Goal: Find specific page/section: Find specific page/section

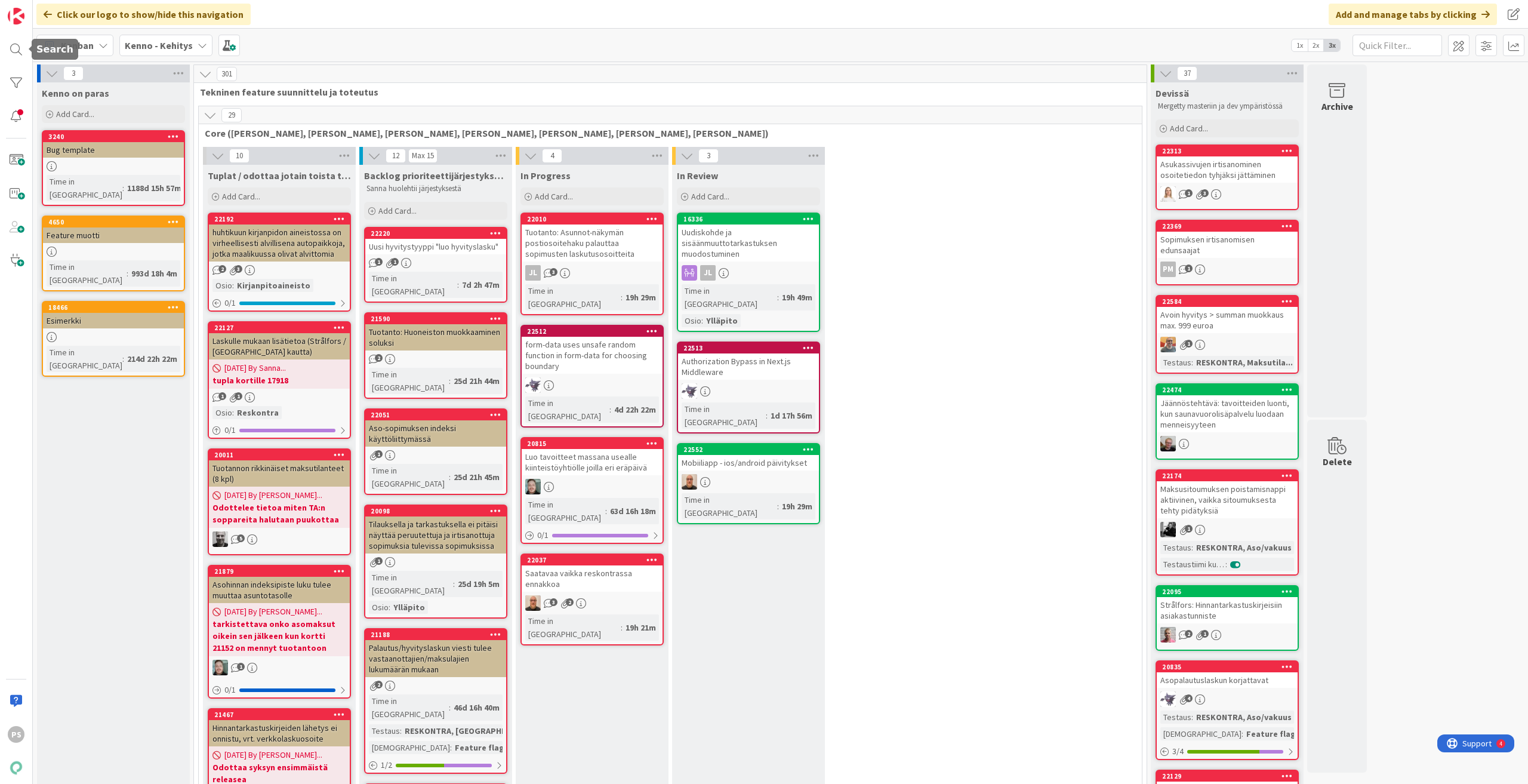
drag, startPoint x: 14, startPoint y: 45, endPoint x: 27, endPoint y: 64, distance: 23.0
click at [14, 45] on div at bounding box center [16, 49] width 24 height 24
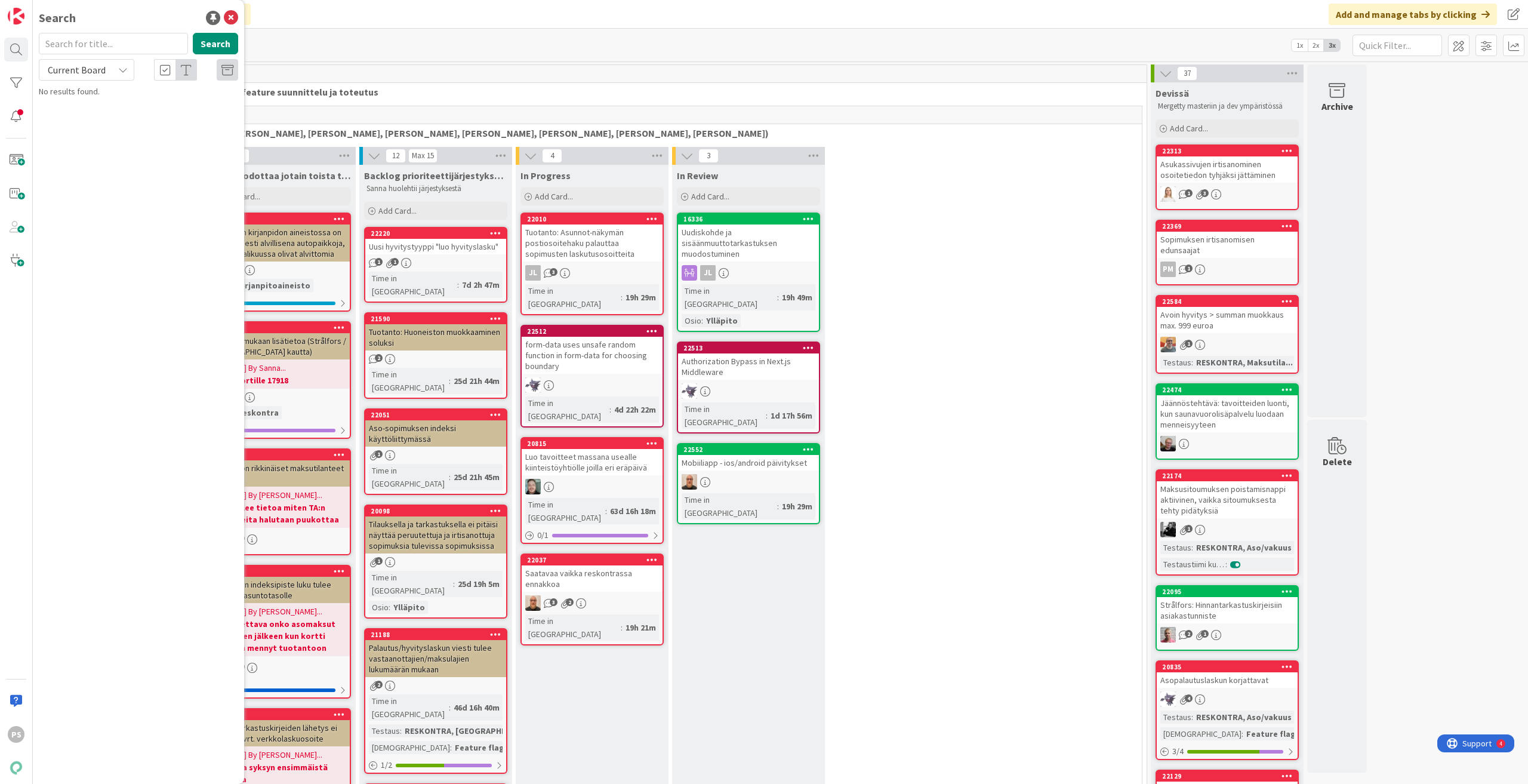
click at [95, 46] on input "text" at bounding box center [113, 44] width 149 height 22
type input "17799"
click at [119, 70] on icon at bounding box center [122, 69] width 10 height 10
click at [115, 119] on span "All Boards" at bounding box center [108, 119] width 124 height 17
click at [182, 141] on span "Maksumuistutusten asetukset ja rajaaminen" at bounding box center [128, 152] width 144 height 24
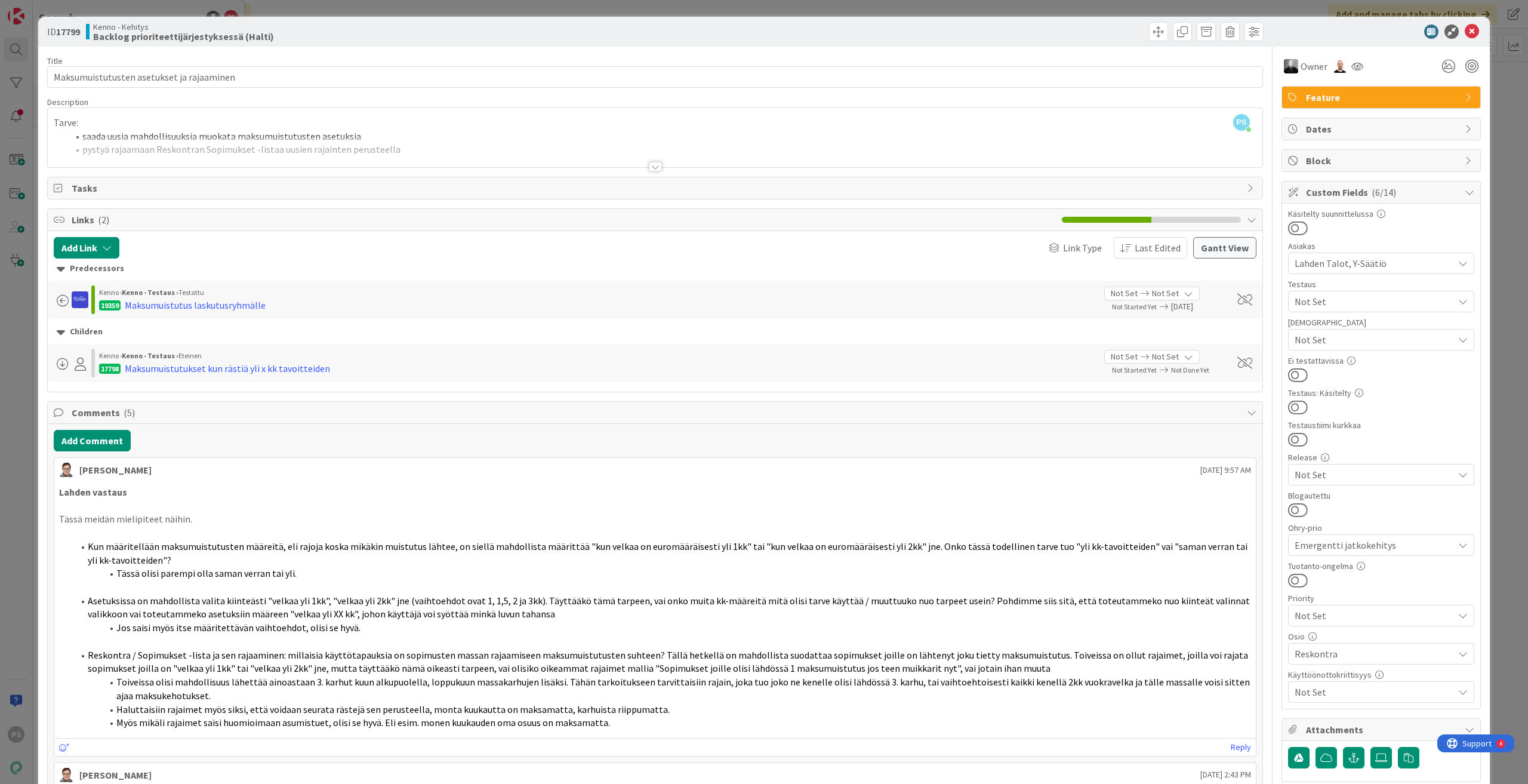
click at [650, 166] on div at bounding box center [655, 166] width 13 height 10
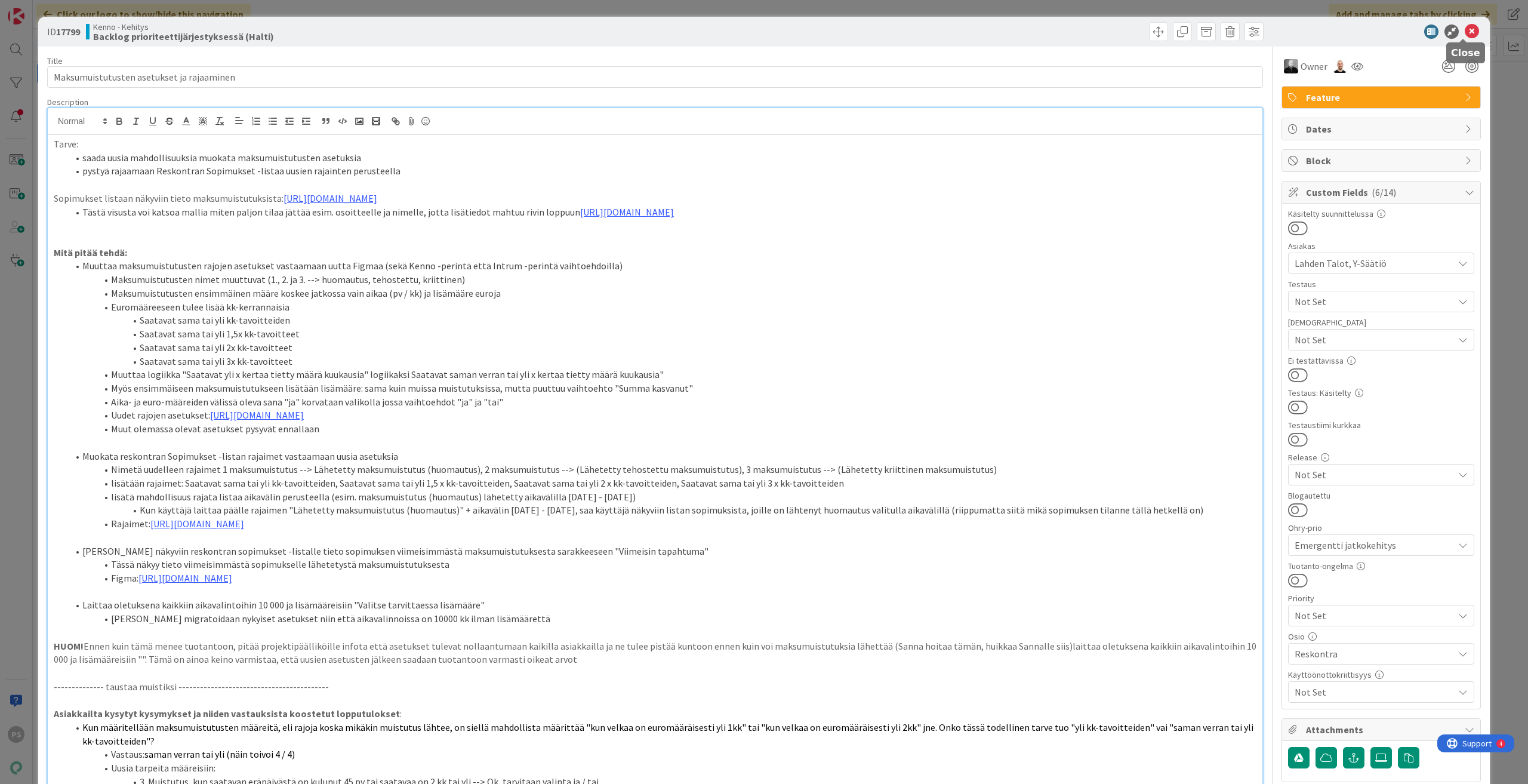
click at [1465, 31] on icon at bounding box center [1472, 31] width 14 height 14
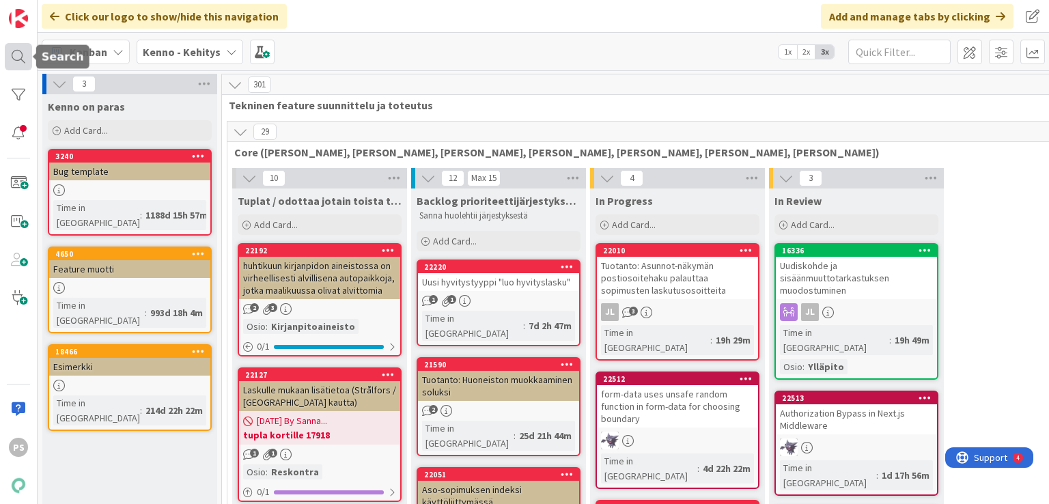
click at [18, 50] on div at bounding box center [18, 56] width 27 height 27
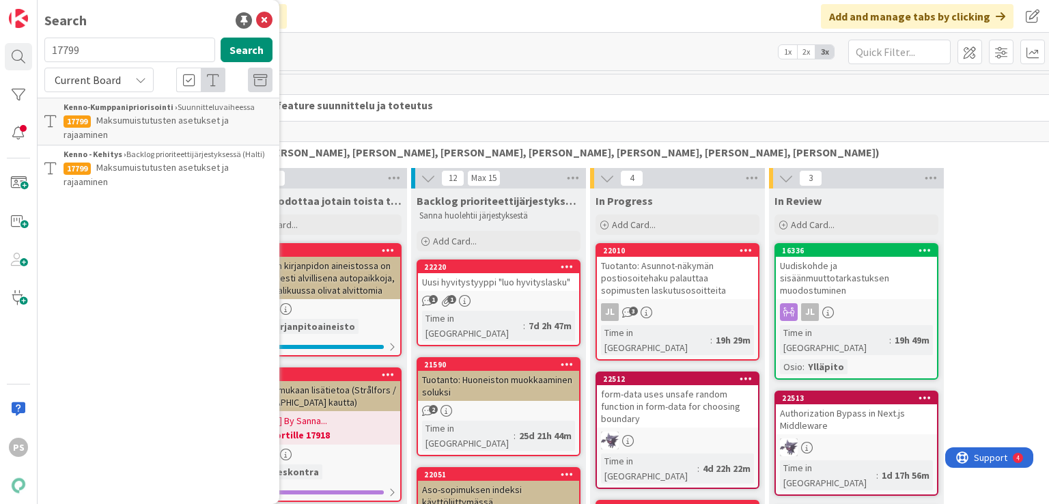
click at [64, 47] on input "17799" at bounding box center [129, 50] width 171 height 25
type input "12801"
click at [145, 74] on div "Current Board" at bounding box center [98, 80] width 109 height 25
click at [126, 136] on span "All Boards" at bounding box center [123, 136] width 142 height 20
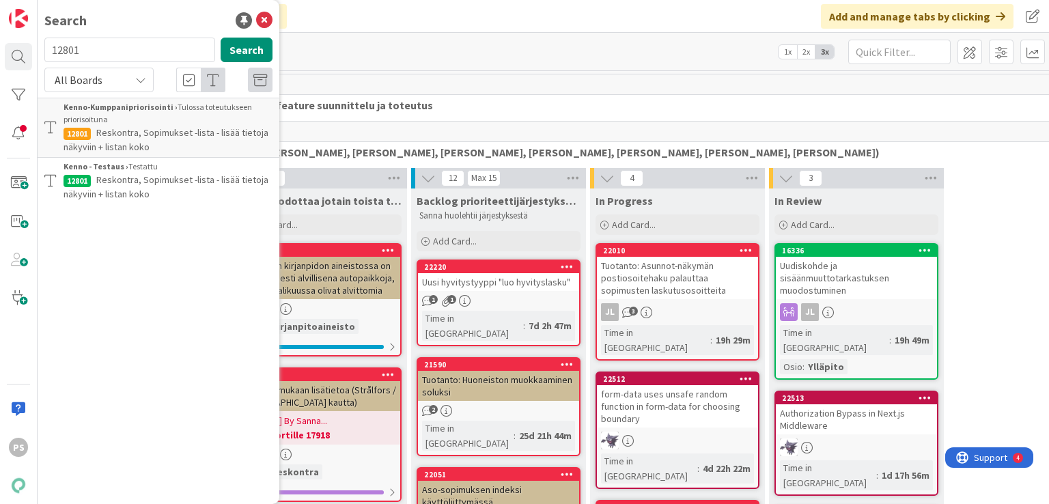
click at [191, 182] on span "Reskontra, Sopimukset -lista - lisää tietoja näkyviin + listan koko" at bounding box center [166, 186] width 205 height 27
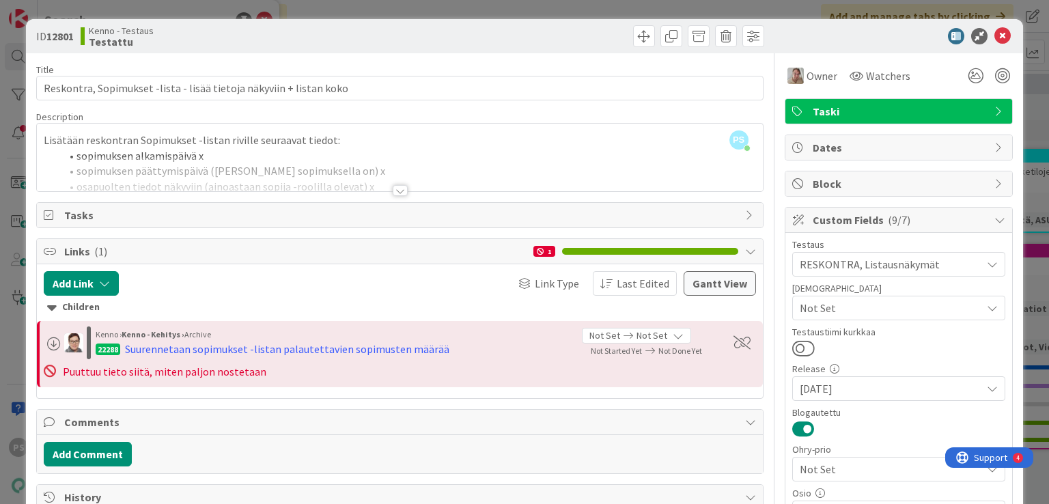
click at [395, 191] on div at bounding box center [400, 190] width 15 height 11
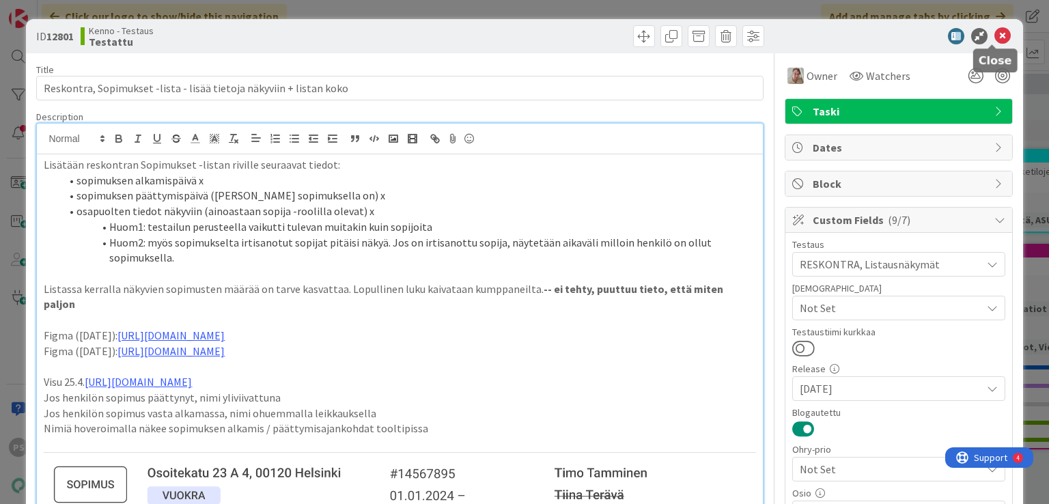
click at [994, 38] on icon at bounding box center [1002, 36] width 16 height 16
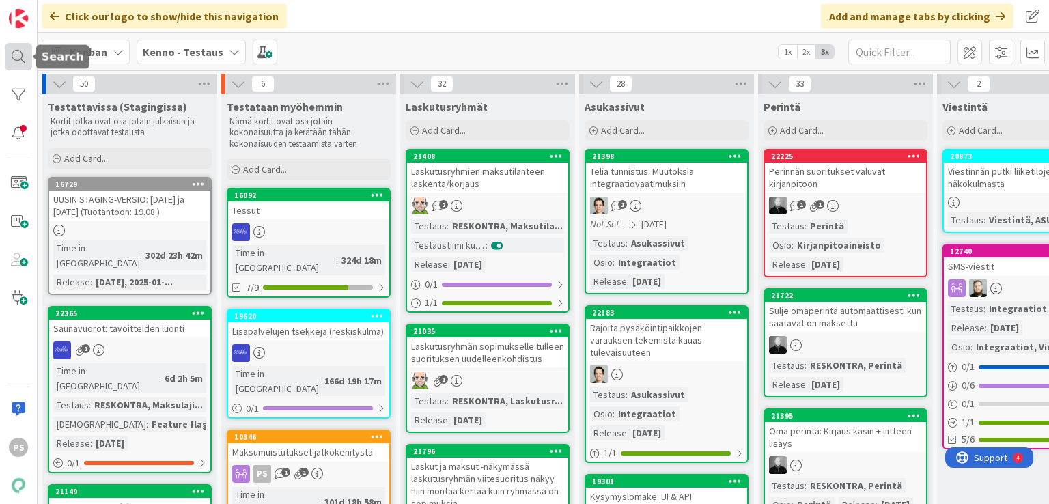
click at [22, 58] on div at bounding box center [18, 56] width 27 height 27
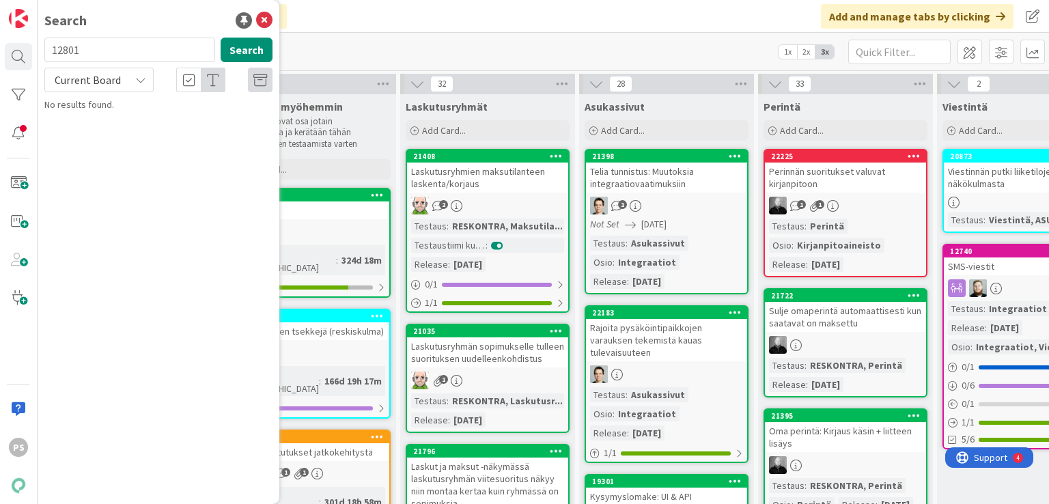
click at [68, 48] on input "12801" at bounding box center [129, 50] width 171 height 25
type input "11538"
click at [140, 79] on icon at bounding box center [140, 79] width 11 height 11
click at [120, 135] on span "All Boards" at bounding box center [123, 136] width 142 height 20
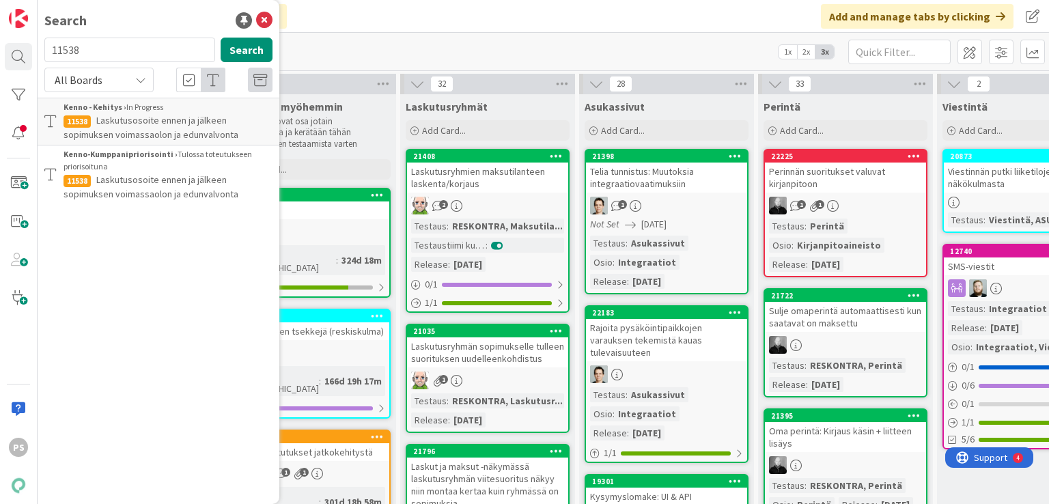
click at [201, 126] on p "Laskutusosoite ennen ja jälkeen sopimuksen voimassaolon ja edunvalvonta" at bounding box center [168, 127] width 209 height 29
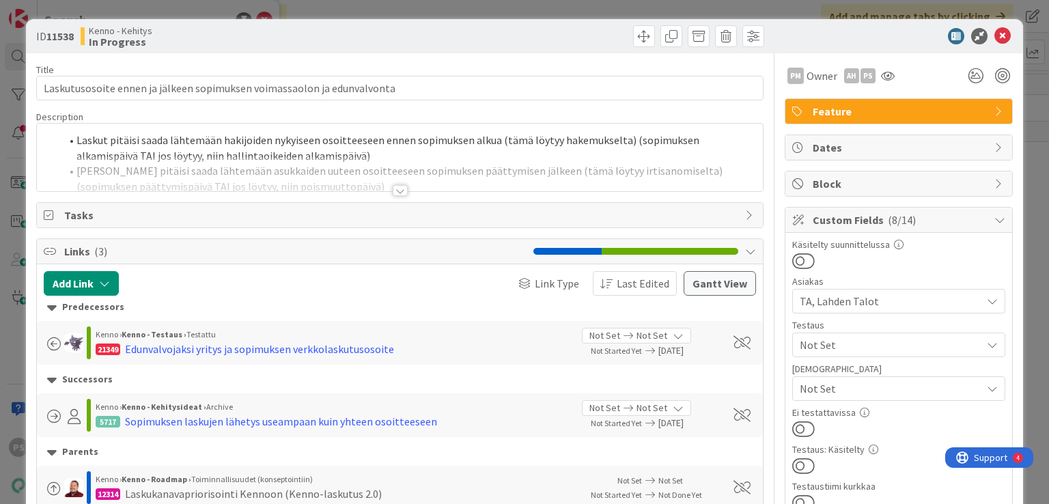
click at [395, 189] on div at bounding box center [400, 190] width 15 height 11
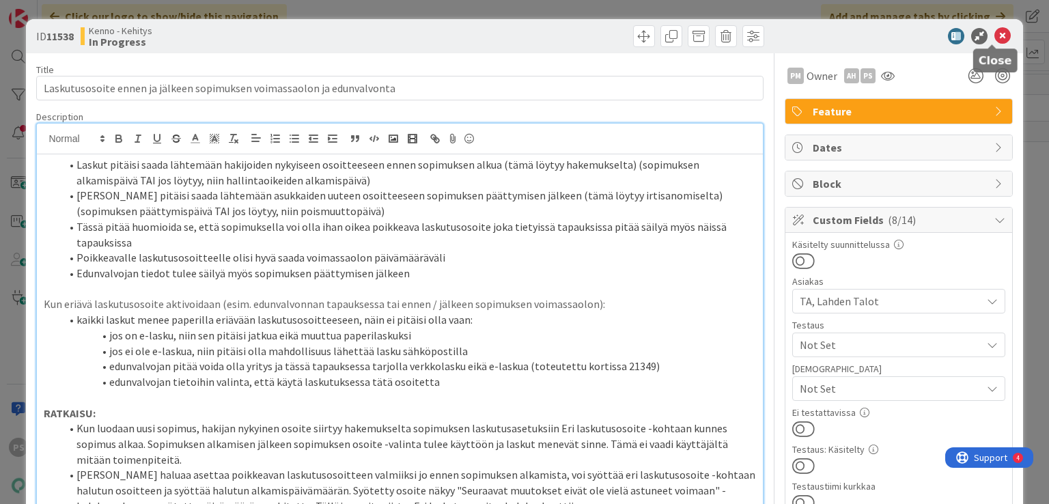
click at [994, 36] on icon at bounding box center [1002, 36] width 16 height 16
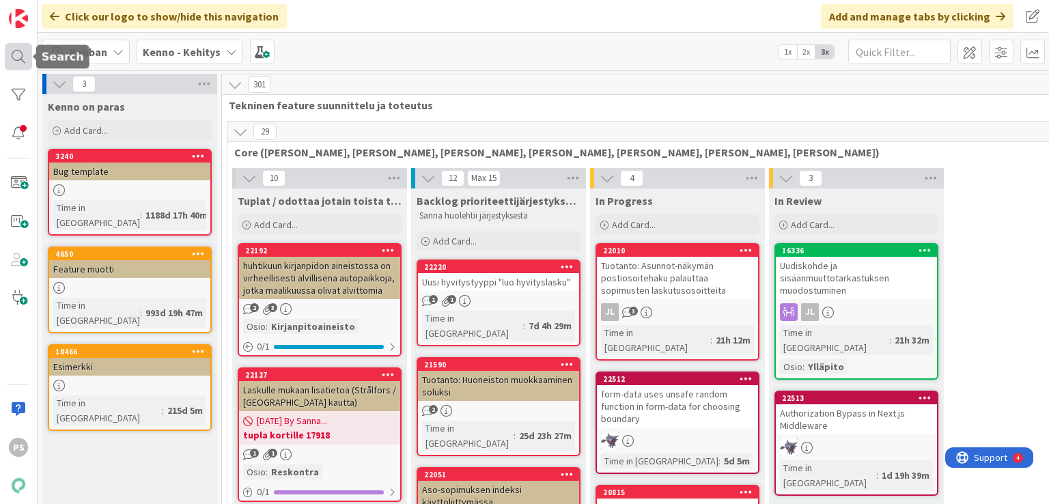
click at [10, 53] on div at bounding box center [18, 56] width 27 height 27
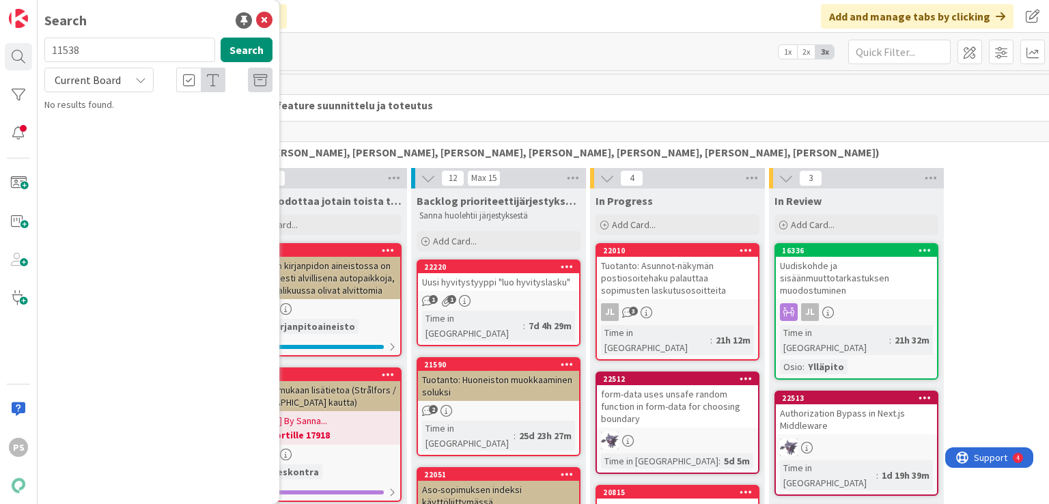
click at [62, 46] on input "11538" at bounding box center [129, 50] width 171 height 25
type input "21349"
click at [130, 84] on div "Current Board" at bounding box center [98, 80] width 109 height 25
click at [112, 142] on span "All Boards" at bounding box center [123, 136] width 142 height 20
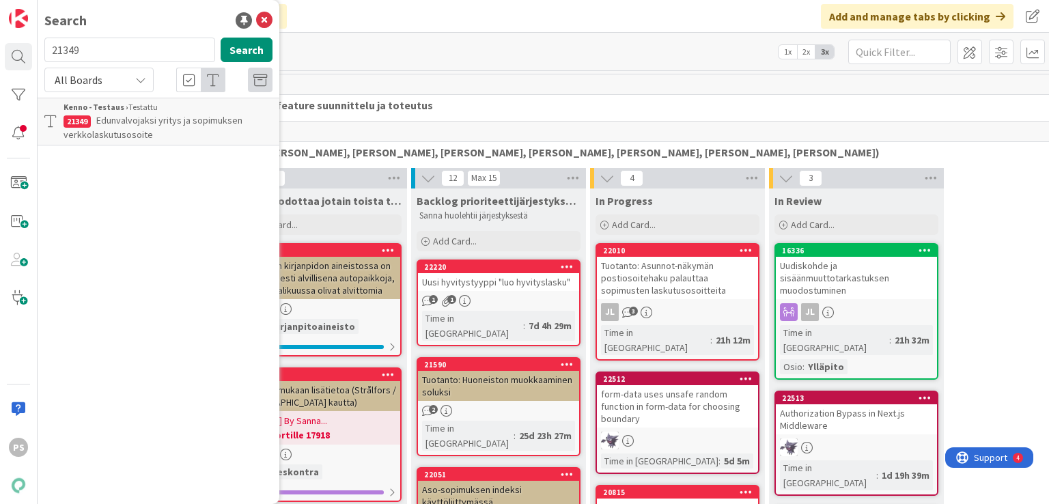
click at [186, 124] on span "Edunvalvojaksi yritys ja sopimuksen verkkolaskutusosoite" at bounding box center [153, 127] width 179 height 27
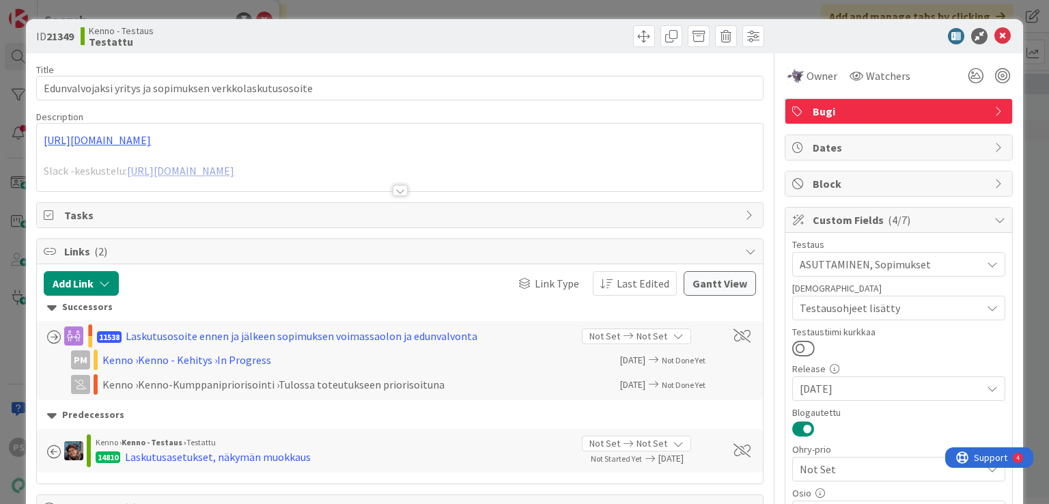
click at [393, 193] on div at bounding box center [400, 190] width 15 height 11
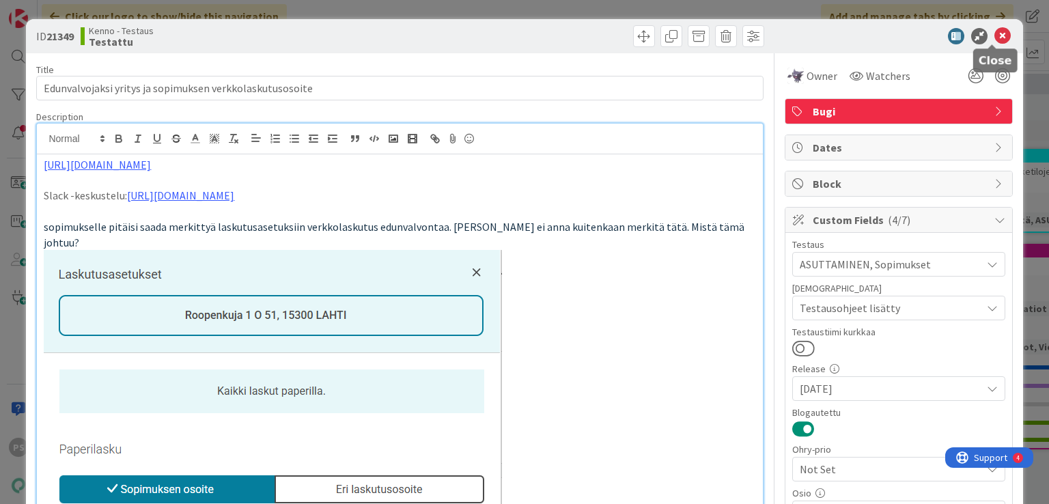
click at [994, 36] on icon at bounding box center [1002, 36] width 16 height 16
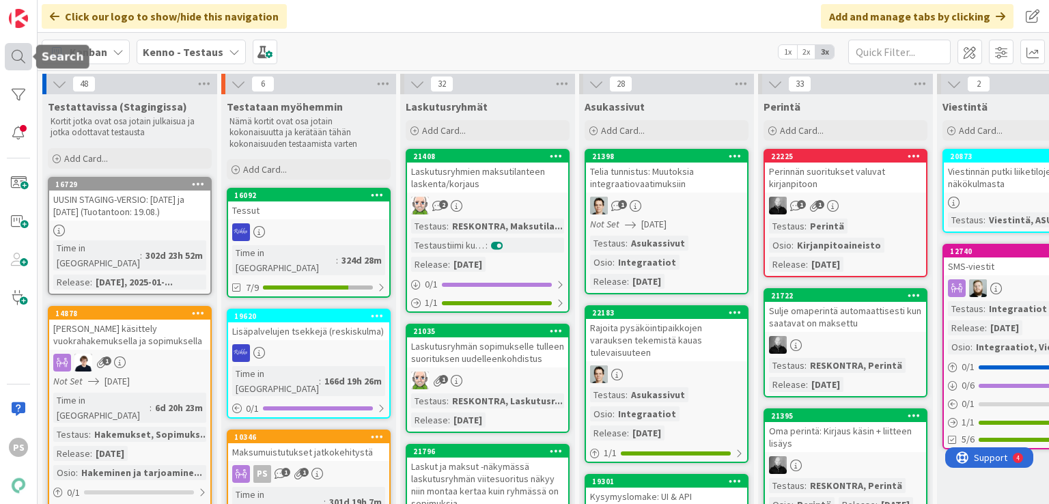
click at [18, 53] on div at bounding box center [18, 56] width 27 height 27
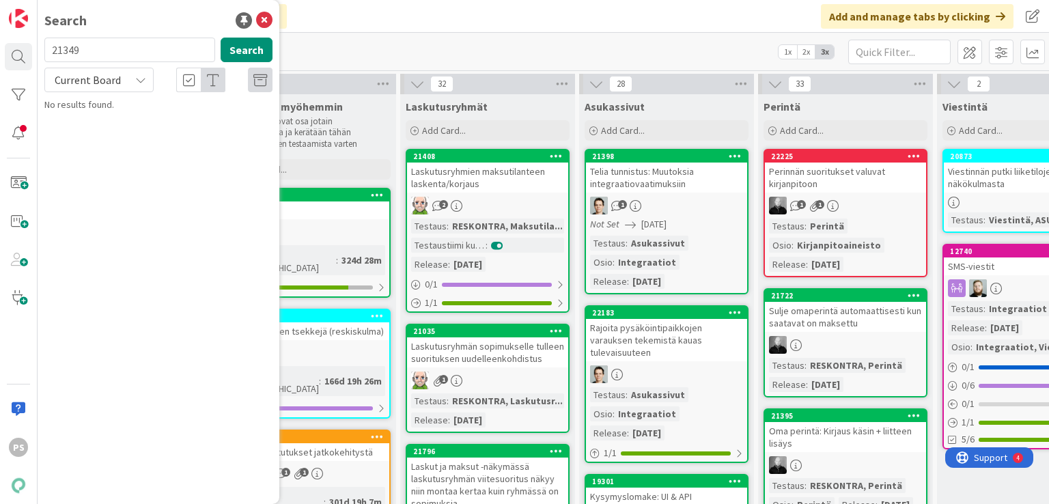
click at [63, 47] on input "21349" at bounding box center [129, 50] width 171 height 25
type input "17581"
click at [123, 77] on span "Current Board" at bounding box center [87, 79] width 71 height 19
click at [109, 135] on span "All Boards" at bounding box center [123, 136] width 142 height 20
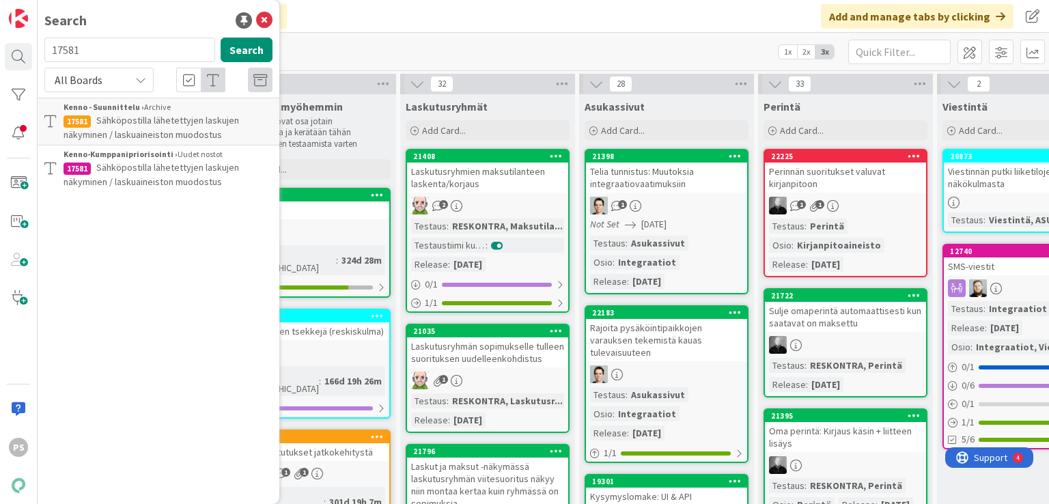
click at [167, 173] on span "Sähköpostilla lähetettyjen laskujen näkyminen / laskuaineiston muodostus" at bounding box center [151, 174] width 175 height 27
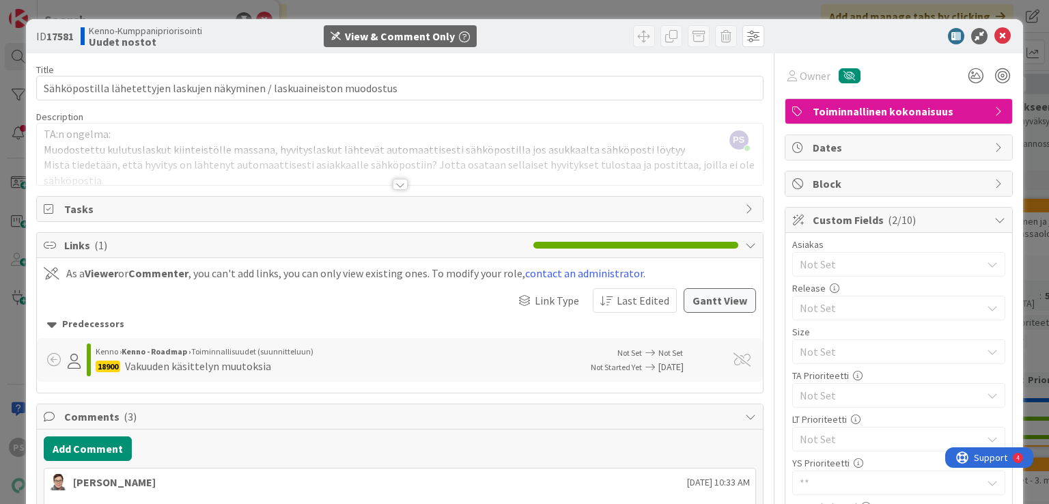
click at [395, 187] on div at bounding box center [400, 184] width 15 height 11
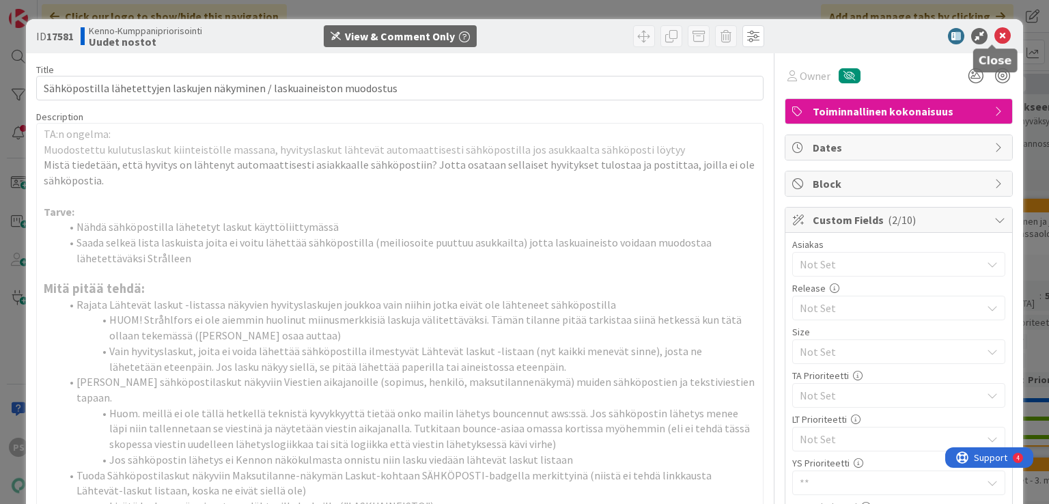
drag, startPoint x: 994, startPoint y: 40, endPoint x: 817, endPoint y: 32, distance: 177.7
click at [817, 32] on div at bounding box center [892, 36] width 242 height 16
click at [994, 30] on icon at bounding box center [1002, 36] width 16 height 16
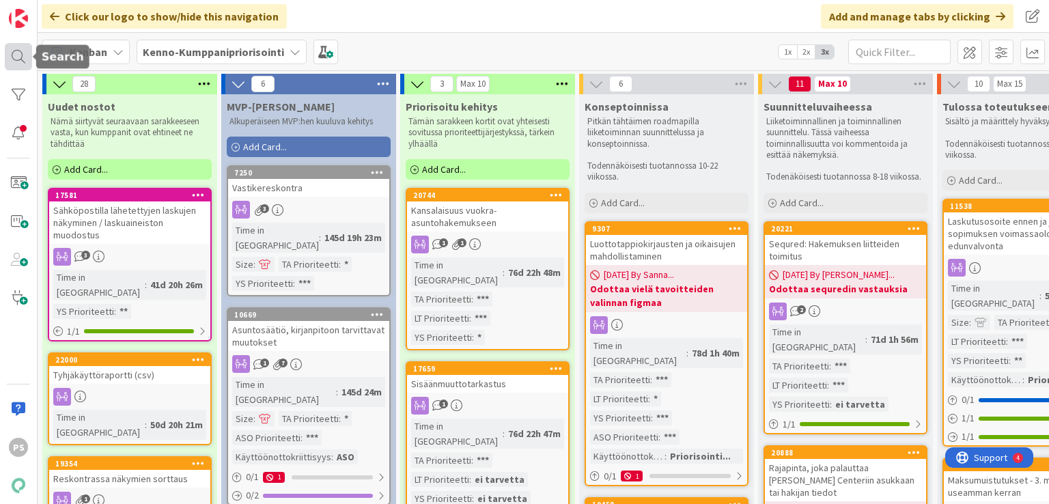
click at [16, 55] on div at bounding box center [18, 56] width 27 height 27
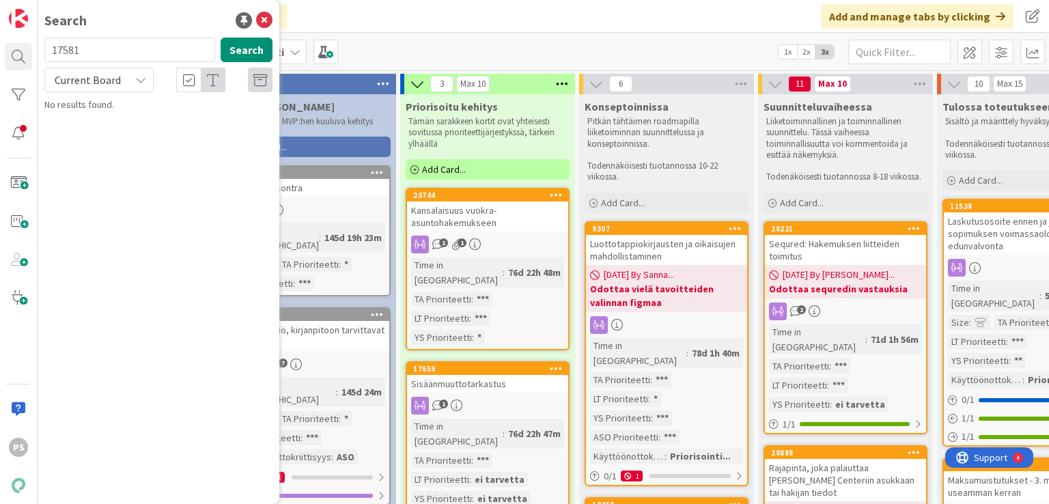
click at [143, 81] on icon at bounding box center [140, 79] width 11 height 11
click at [123, 141] on span "All Boards" at bounding box center [123, 136] width 142 height 20
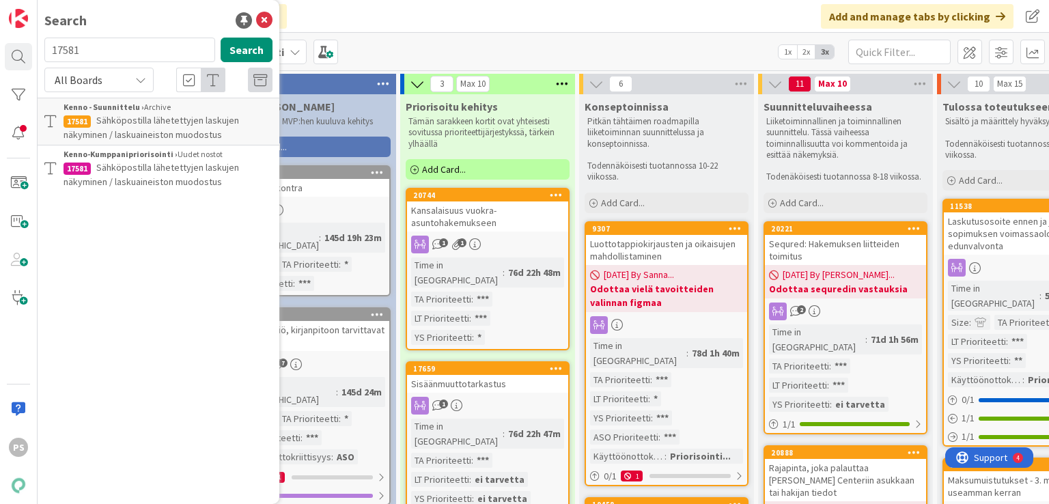
click at [171, 175] on span "Sähköpostilla lähetettyjen laskujen näkyminen / laskuaineiston muodostus" at bounding box center [151, 174] width 175 height 27
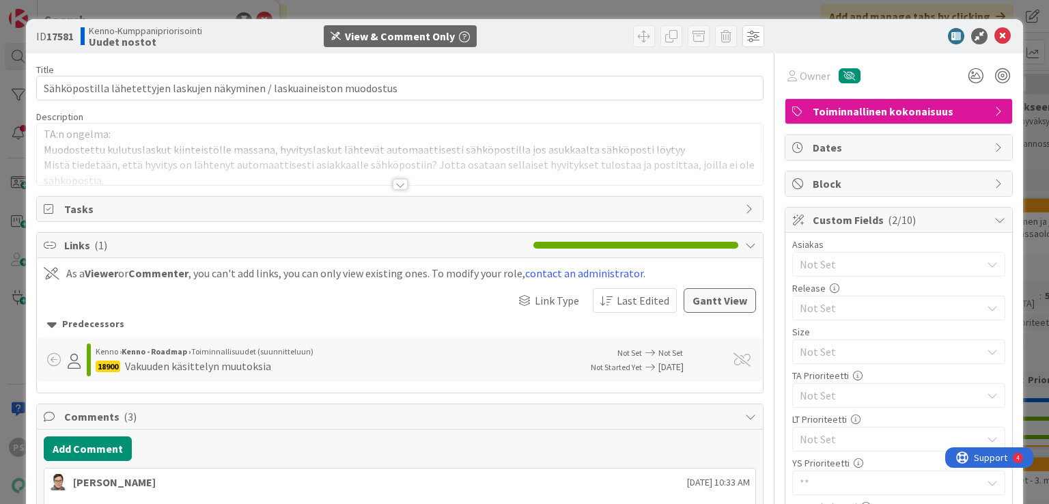
click at [393, 181] on div at bounding box center [400, 184] width 15 height 11
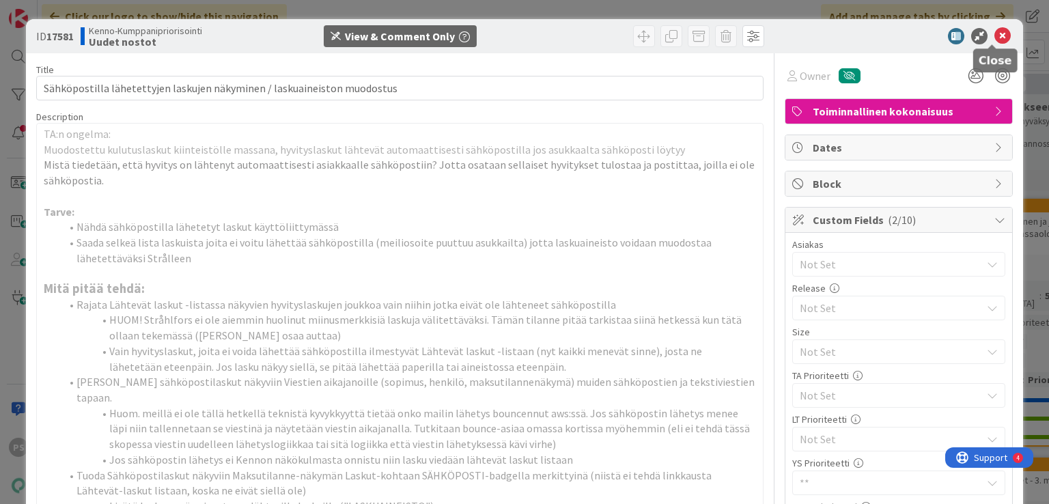
click at [996, 36] on icon at bounding box center [1002, 36] width 16 height 16
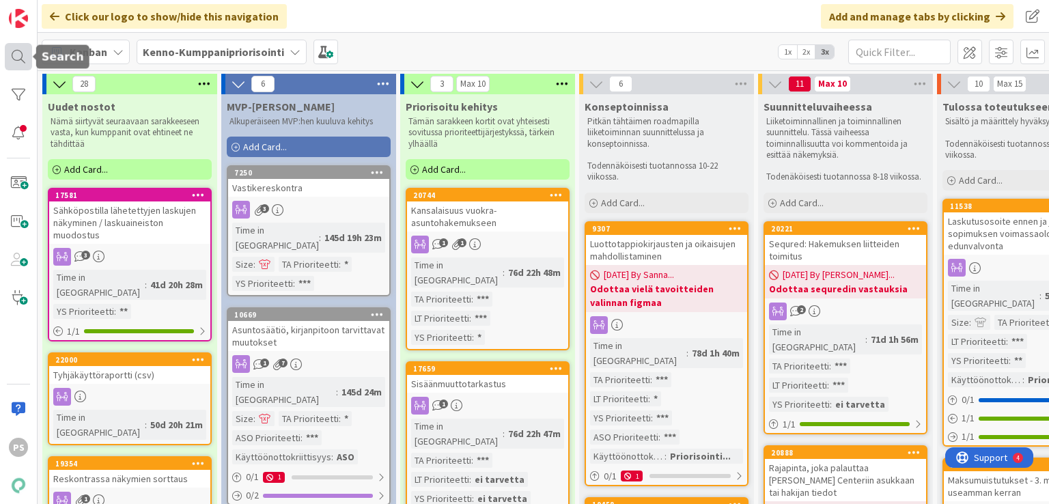
click at [16, 58] on div at bounding box center [18, 56] width 27 height 27
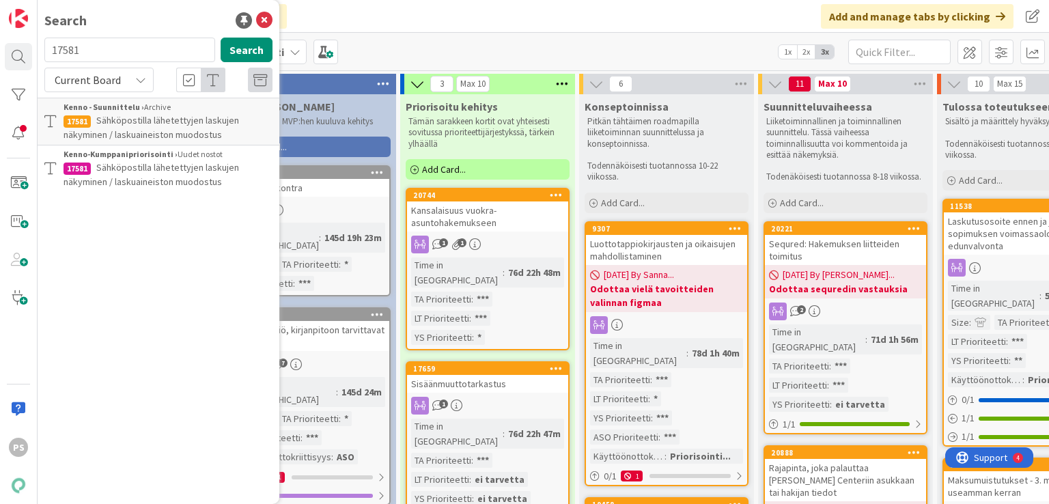
click at [66, 50] on input "17581" at bounding box center [129, 50] width 171 height 25
type input "9307"
click at [139, 77] on icon at bounding box center [140, 79] width 11 height 11
click at [96, 141] on span "All Boards" at bounding box center [123, 136] width 142 height 20
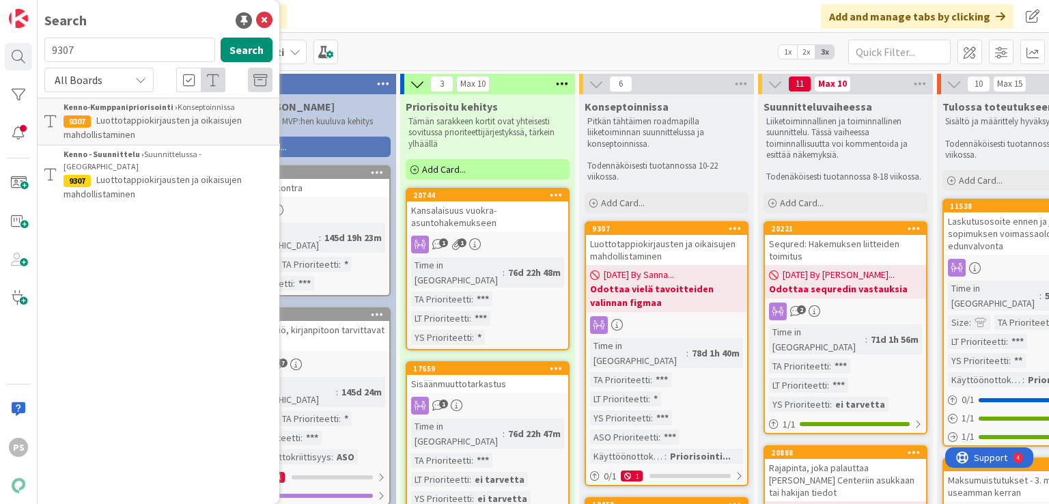
click at [208, 173] on span "Luottotappiokirjausten ja oikaisujen mahdollistaminen" at bounding box center [153, 186] width 178 height 27
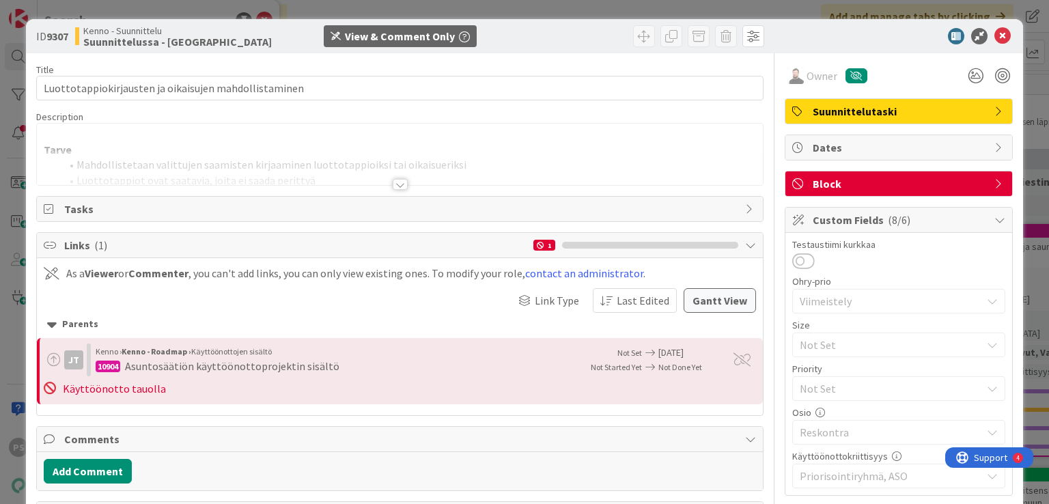
click at [398, 187] on div at bounding box center [400, 184] width 15 height 11
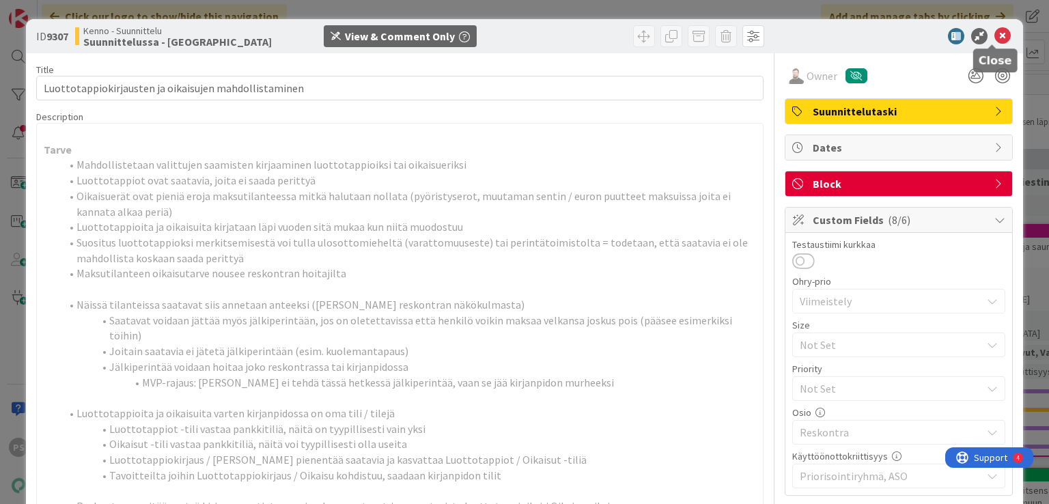
click at [994, 37] on icon at bounding box center [1002, 36] width 16 height 16
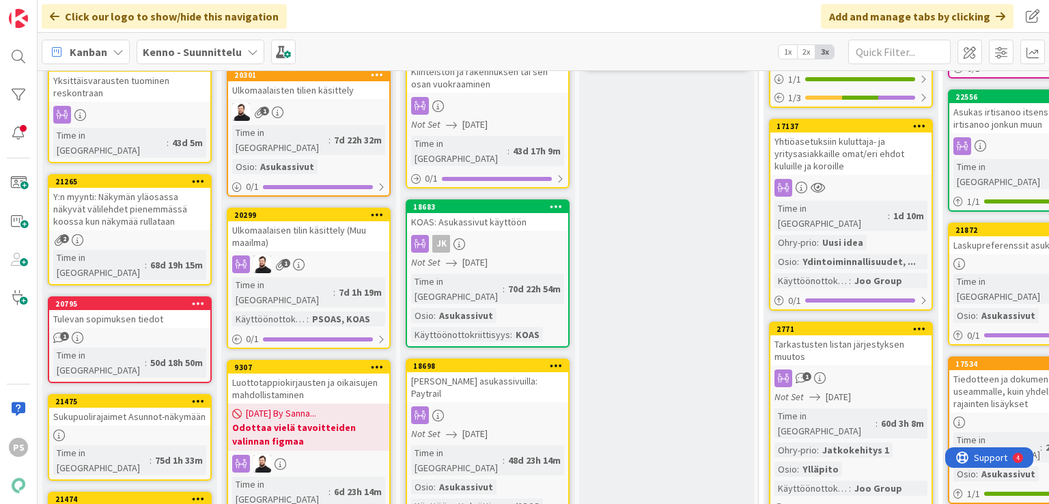
scroll to position [410, 0]
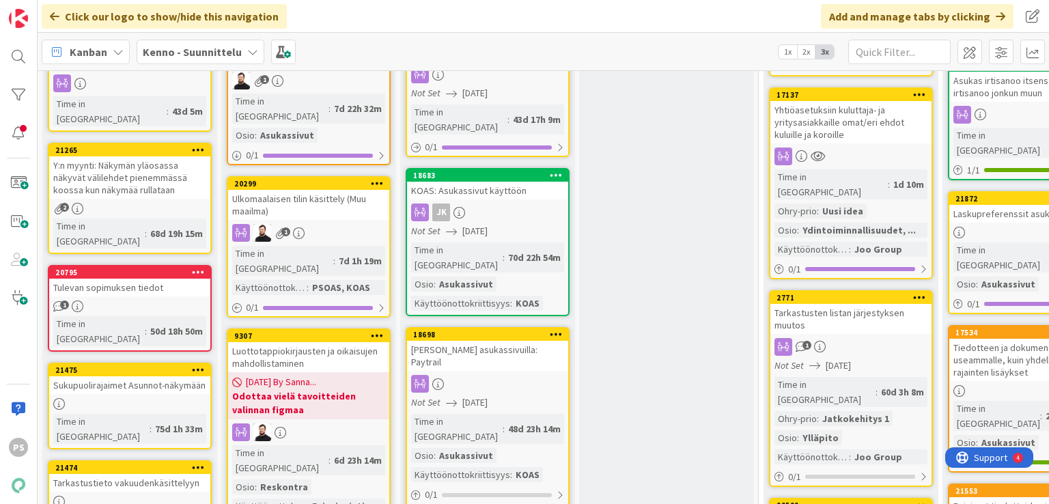
click at [309, 342] on div "Luottotappiokirjausten ja oikaisujen mahdollistaminen" at bounding box center [308, 357] width 161 height 30
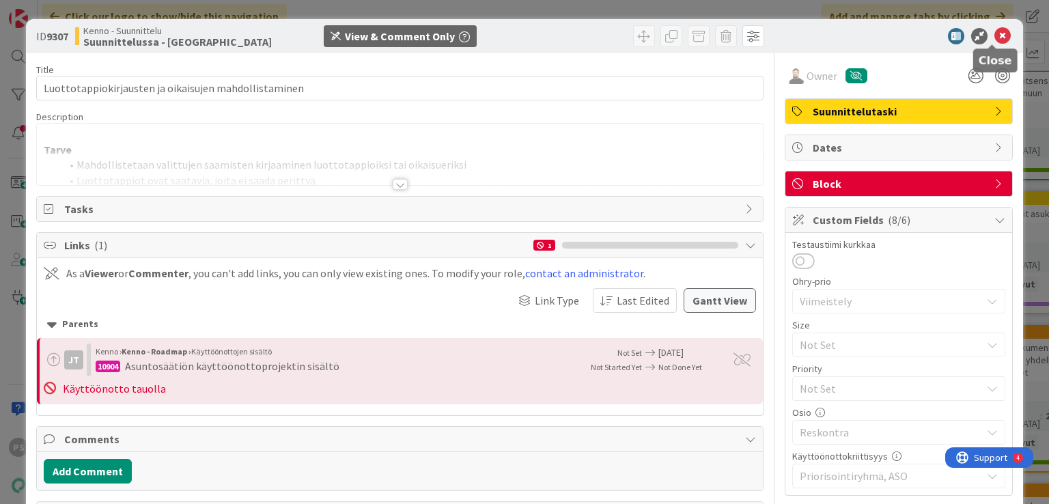
click at [996, 34] on icon at bounding box center [1002, 36] width 16 height 16
